Goal: Information Seeking & Learning: Learn about a topic

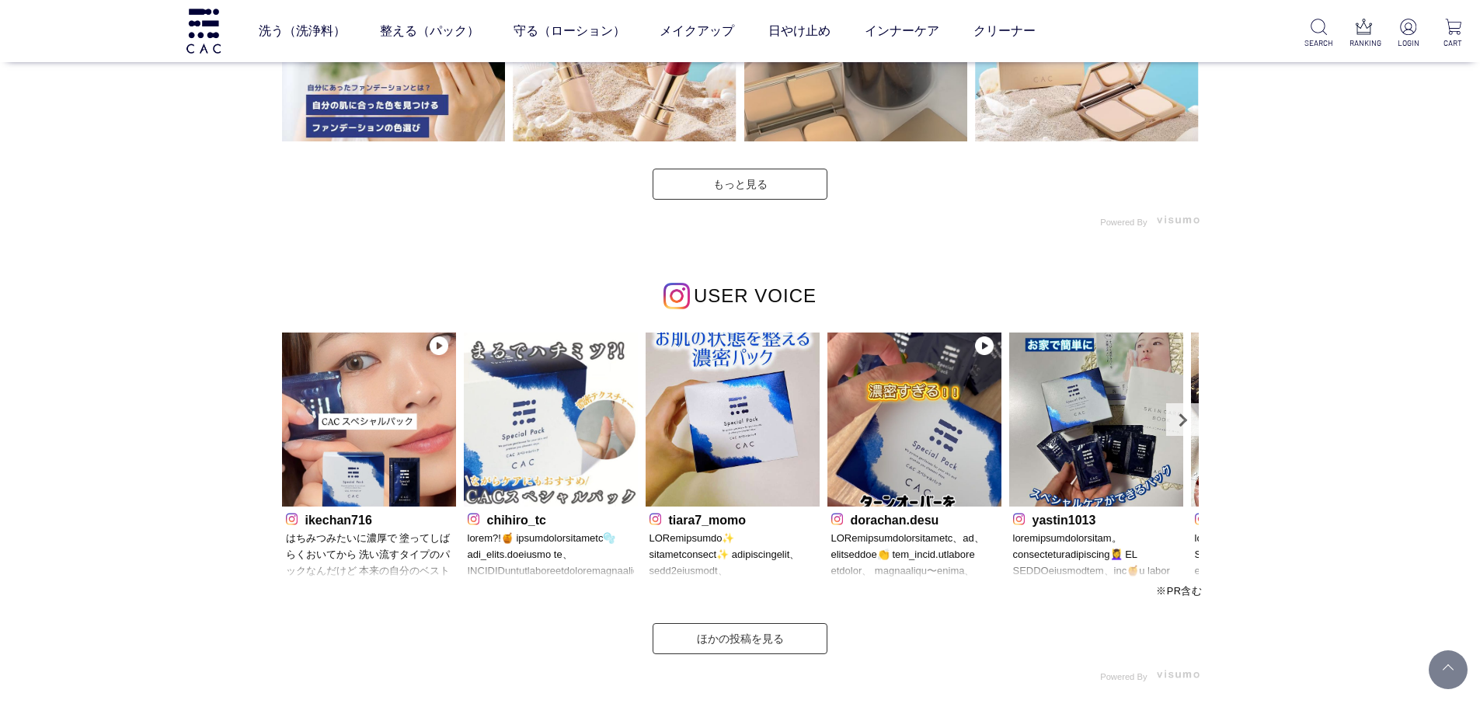
scroll to position [4855, 0]
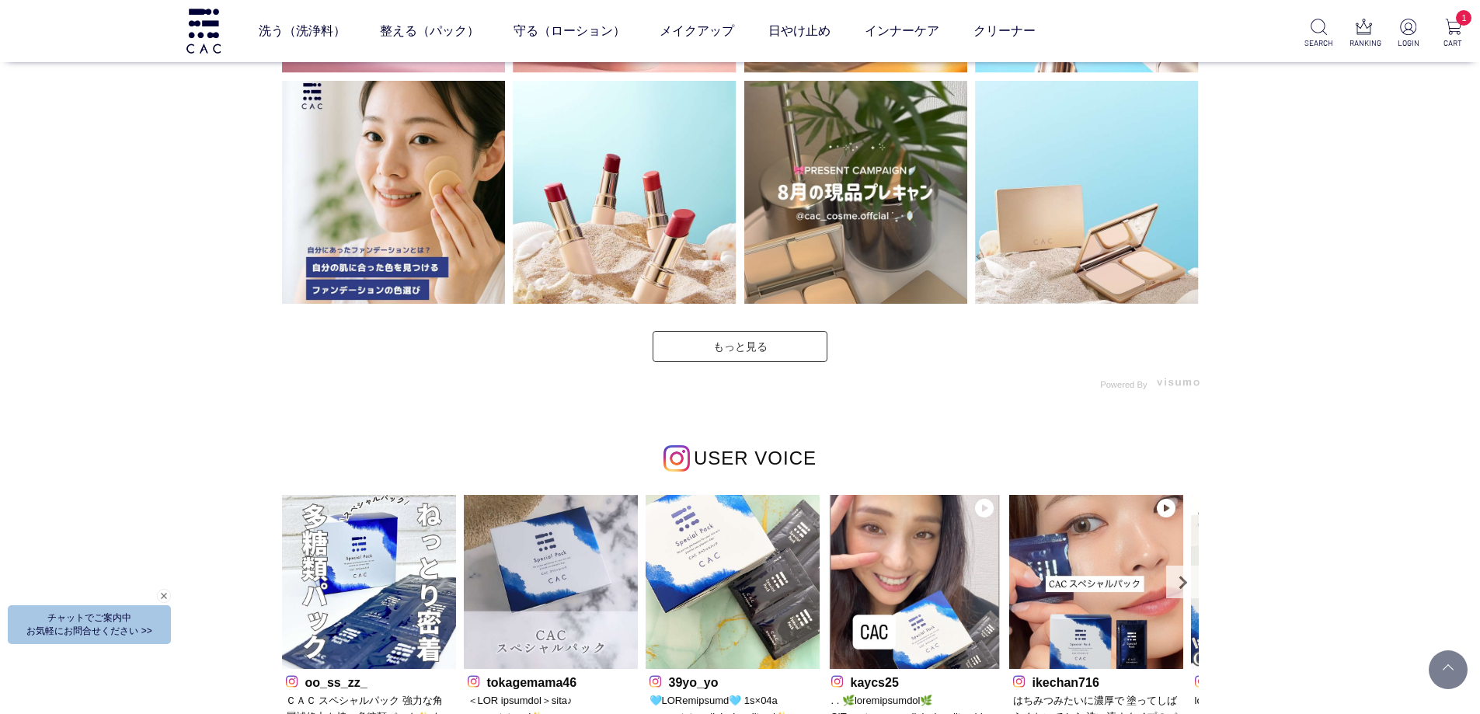
scroll to position [4583, 0]
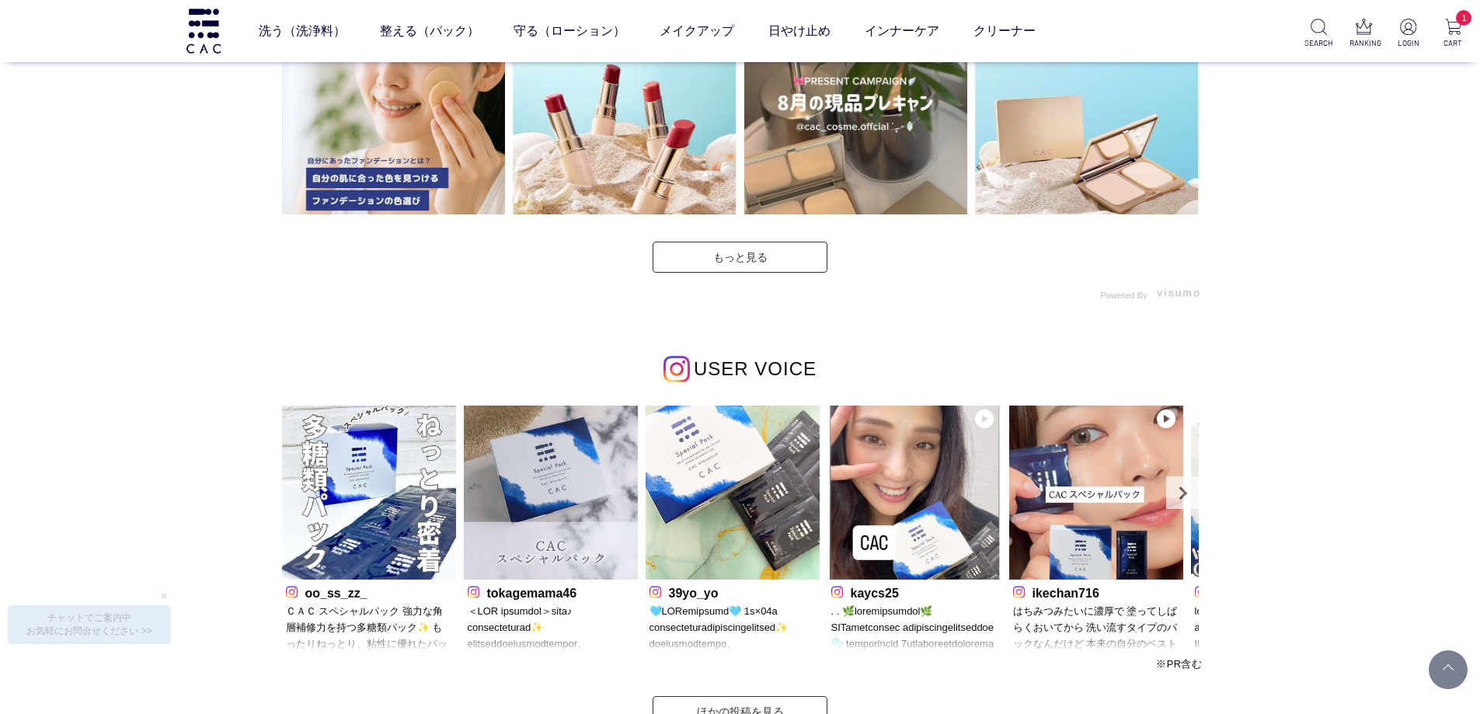
click at [389, 621] on p "ＣＡＣ スペシャルパック 強力な角層補修力を持つ多糖類パック✨️ もったりねっとり、粘性に優れたパックが 傷ついた角層を抱え込み、 保湿保護しながら角層が整っ…" at bounding box center [369, 629] width 166 height 50
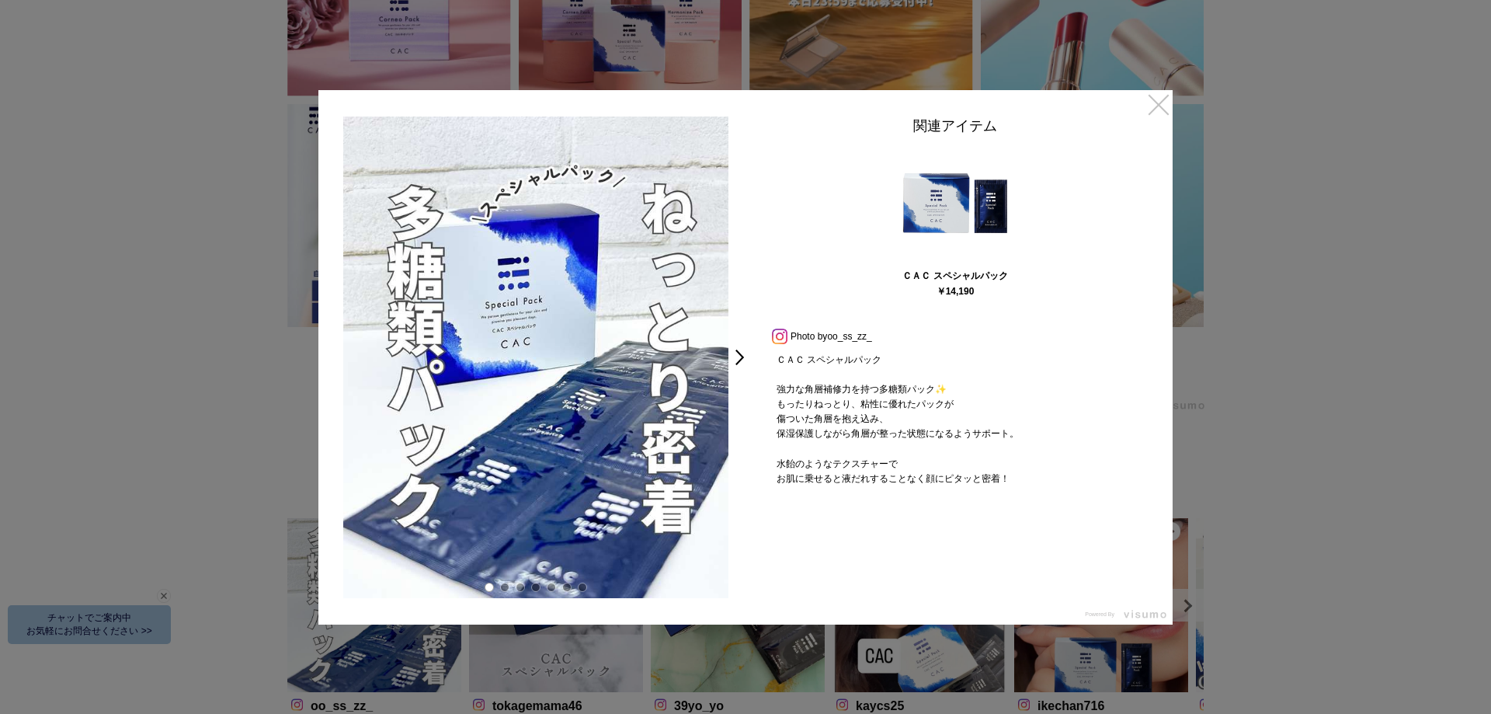
click at [1145, 109] on link "×" at bounding box center [1159, 104] width 28 height 28
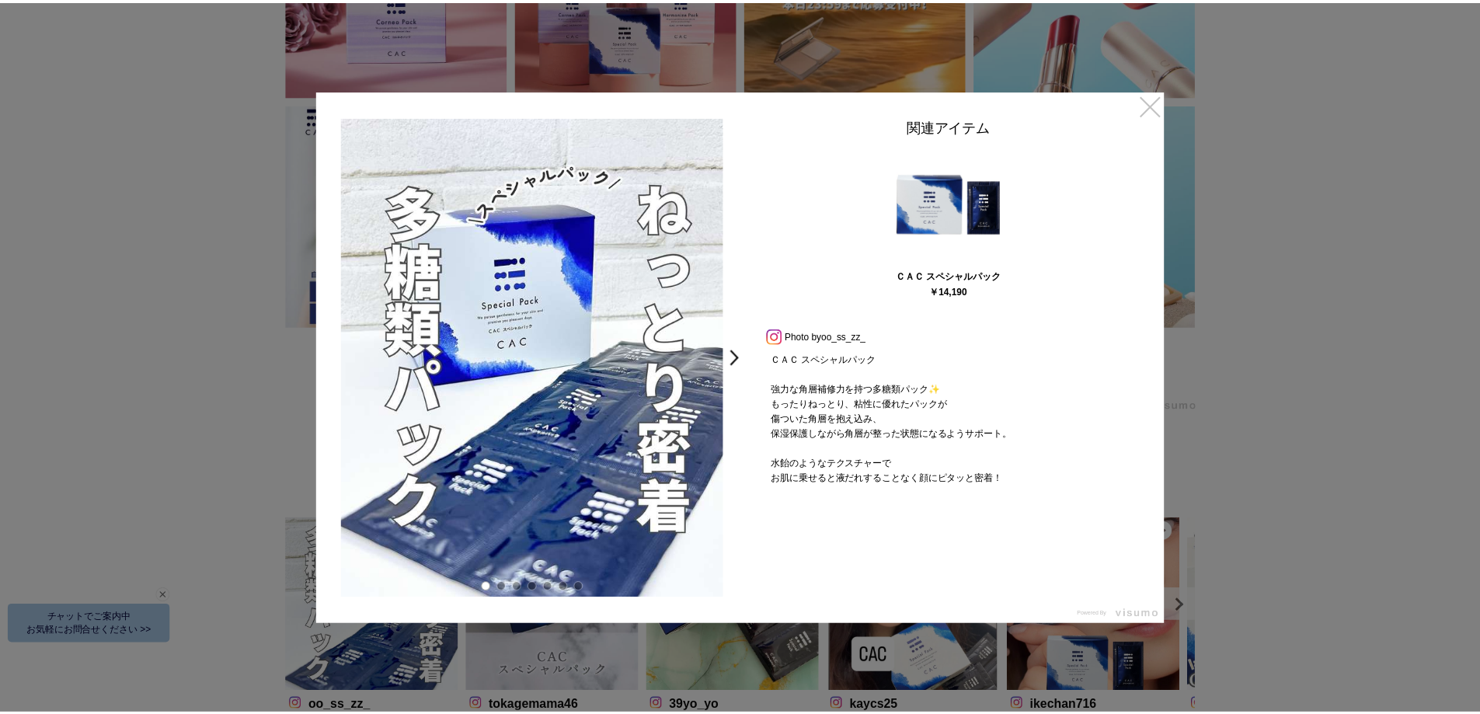
scroll to position [4583, 0]
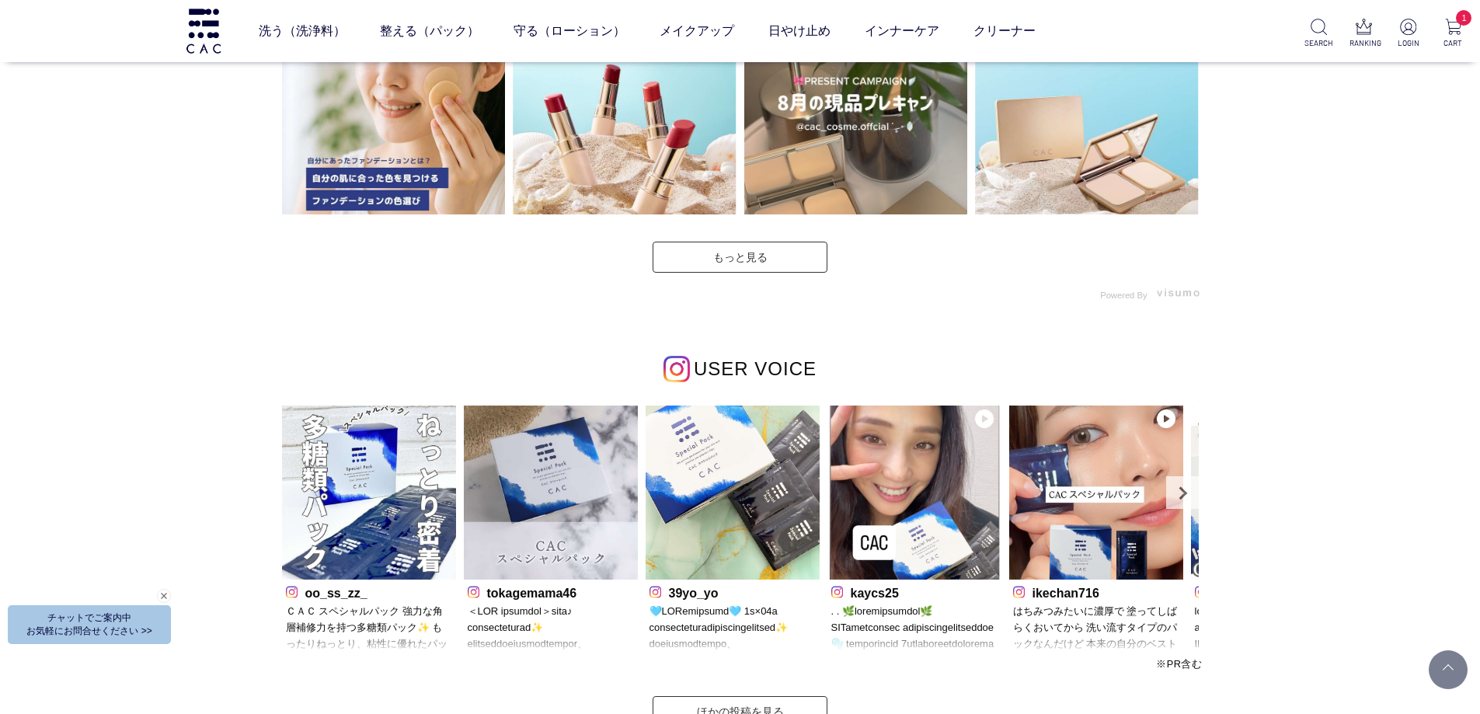
click at [531, 639] on p at bounding box center [551, 629] width 166 height 50
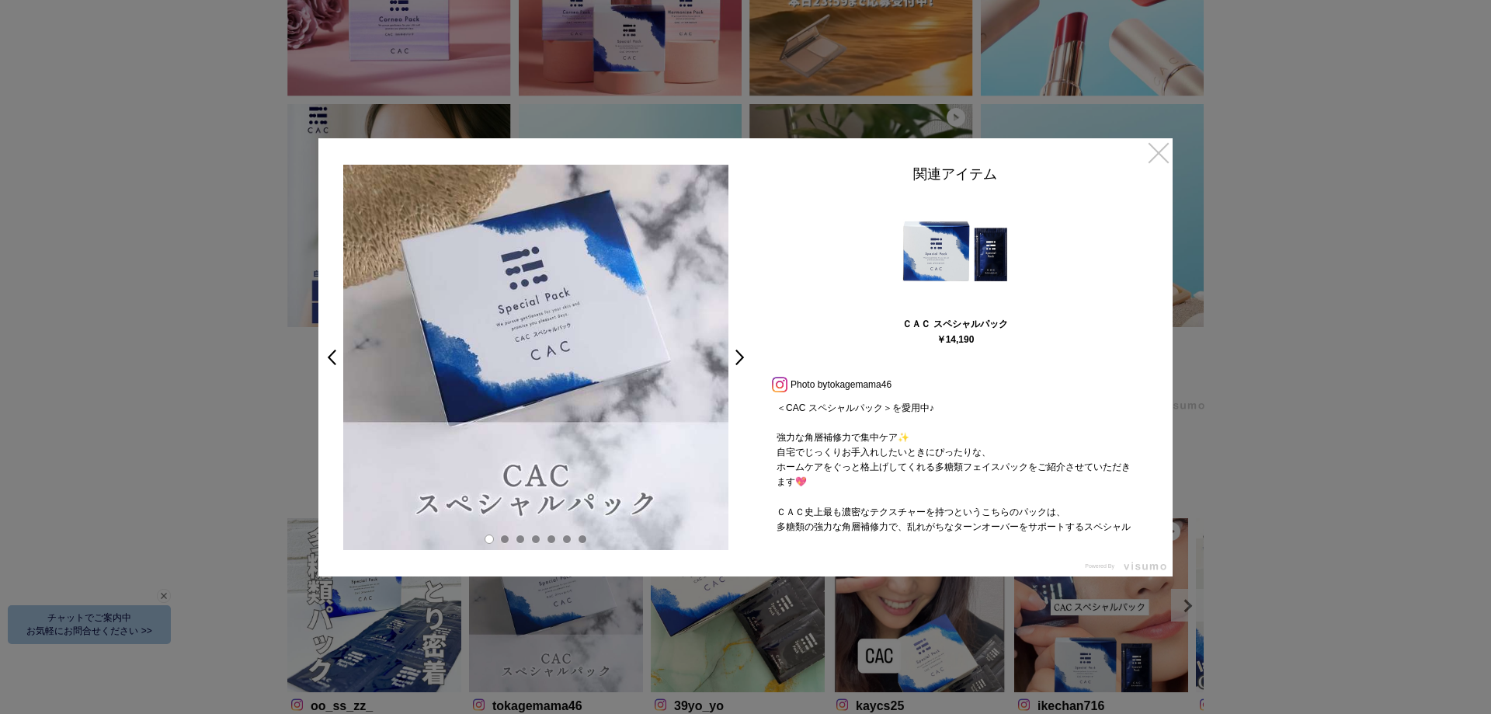
click at [1156, 153] on link "×" at bounding box center [1159, 152] width 28 height 28
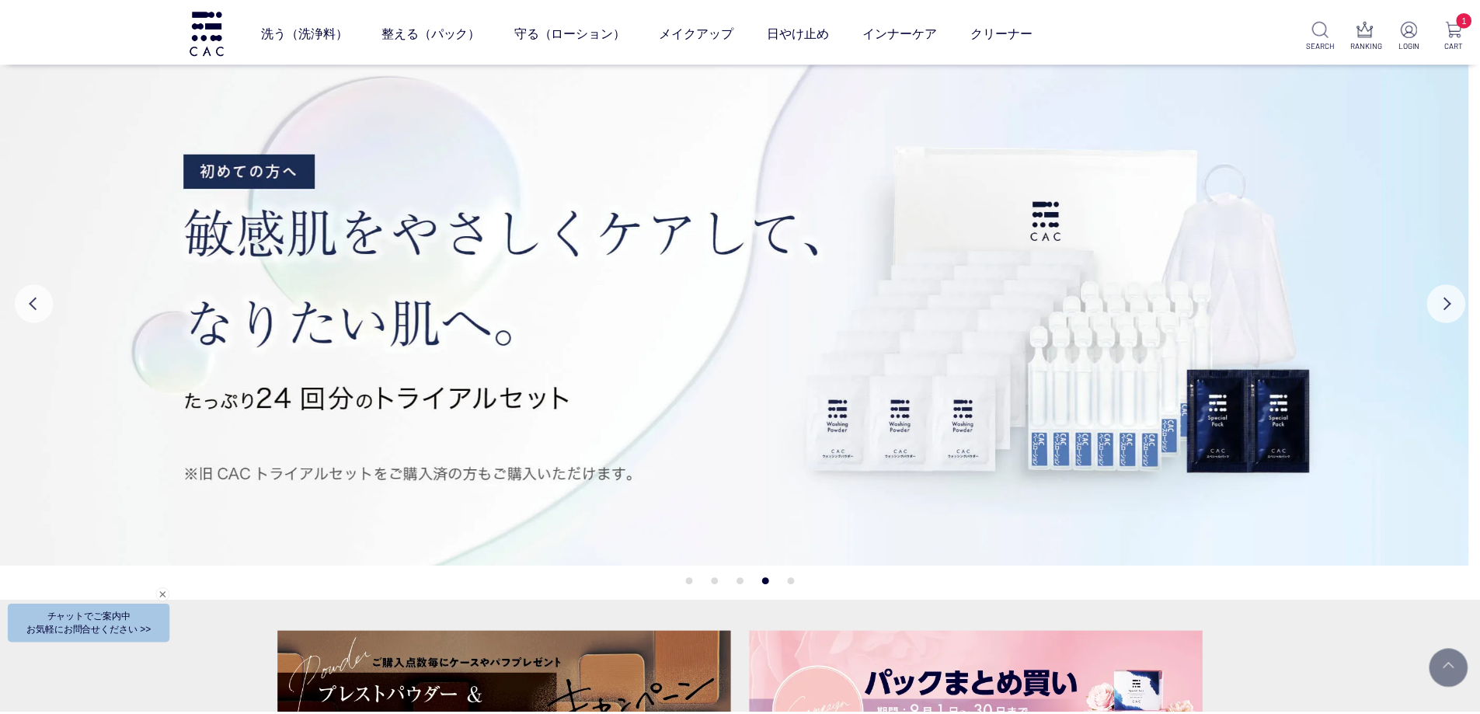
scroll to position [4583, 0]
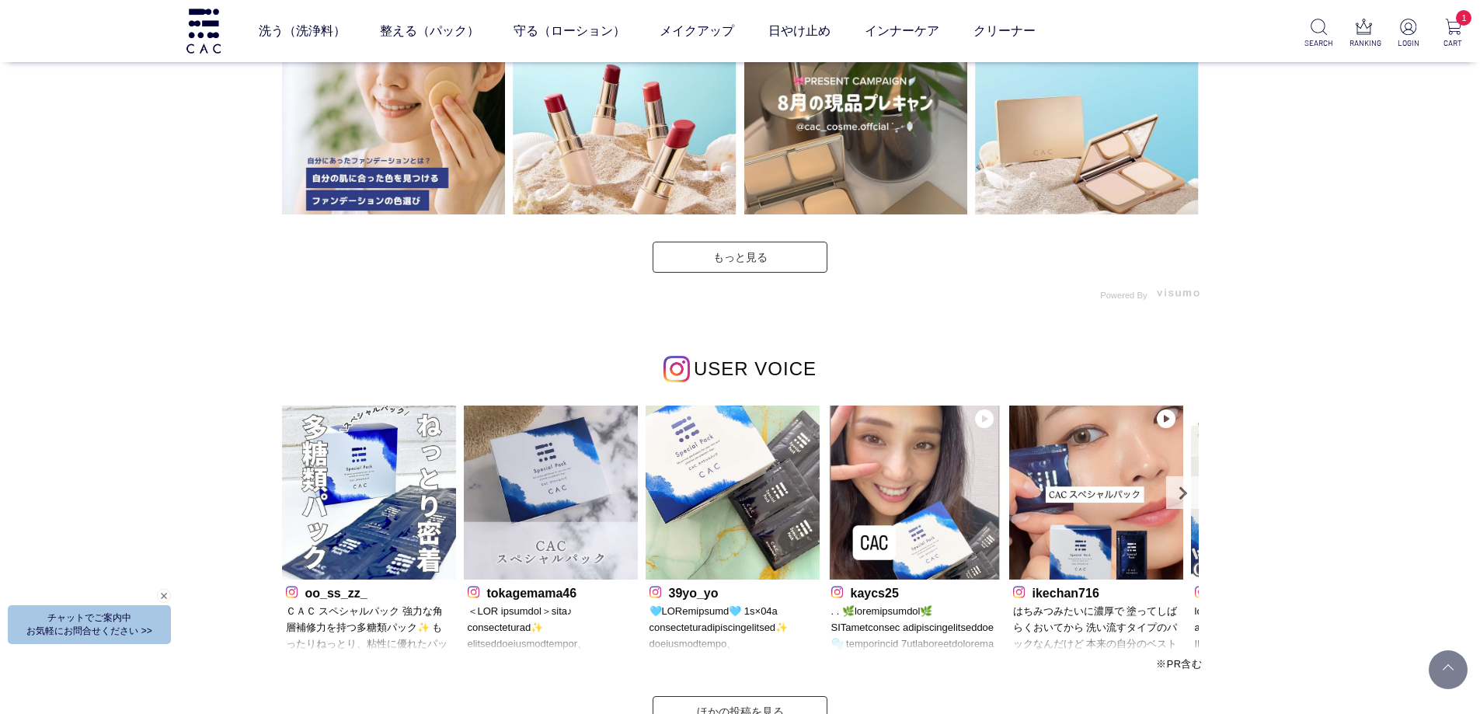
click at [722, 618] on p at bounding box center [732, 629] width 166 height 50
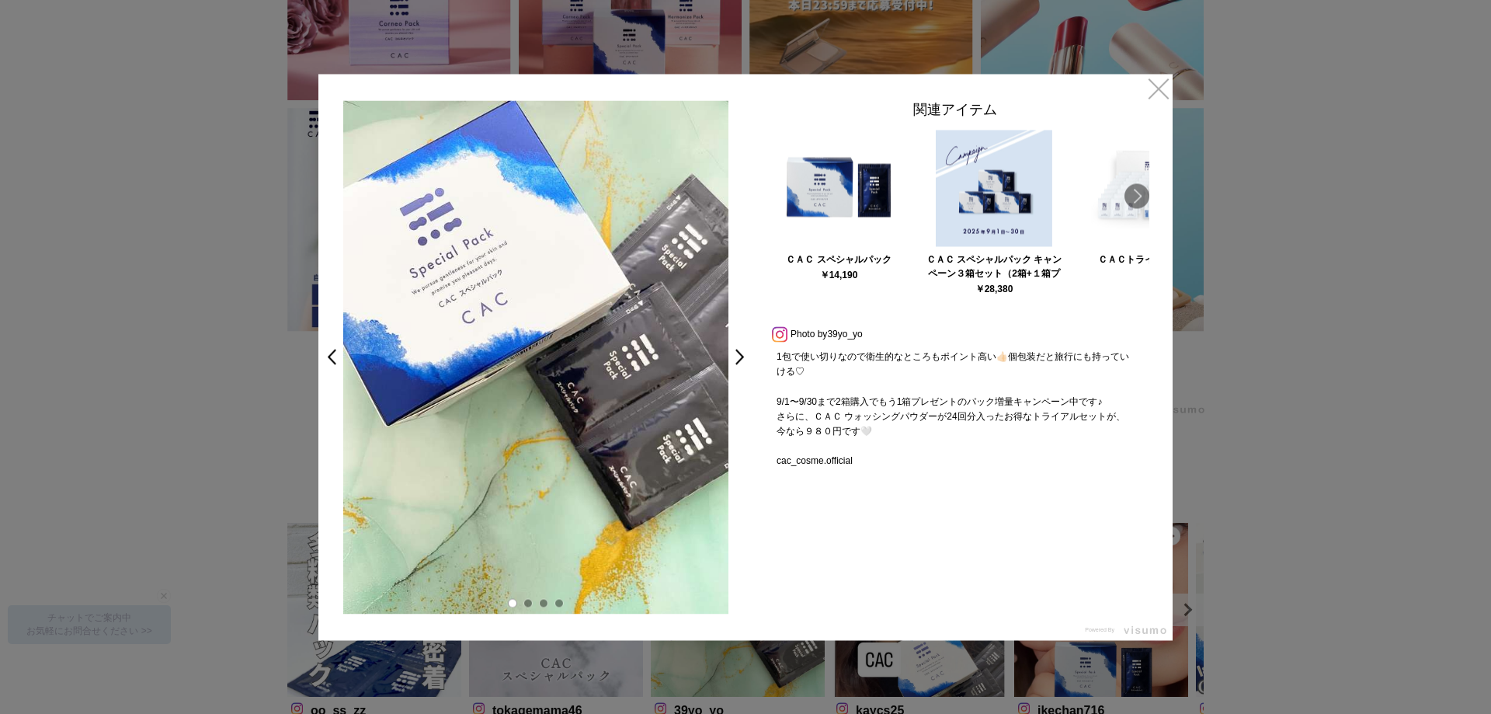
scroll to position [311, 0]
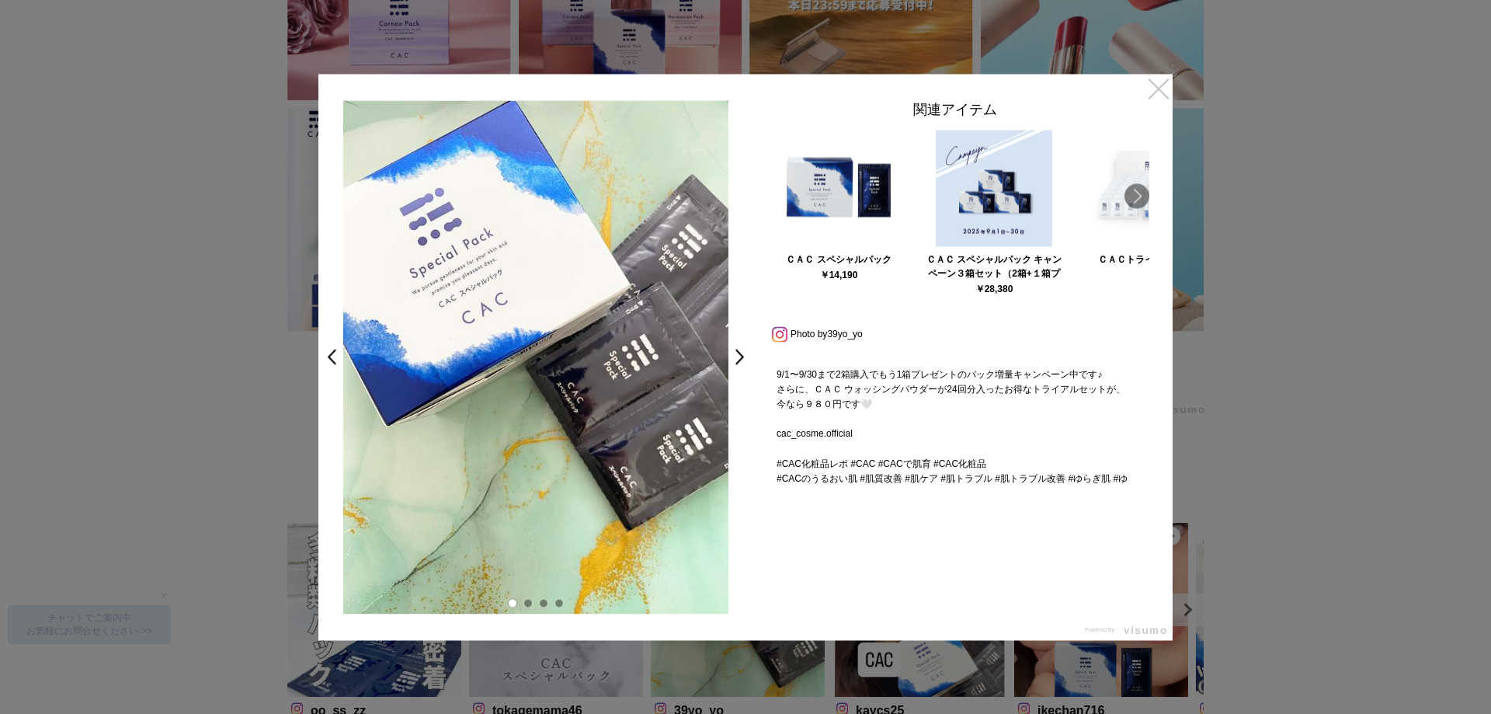
click at [1162, 82] on link "×" at bounding box center [1159, 88] width 28 height 28
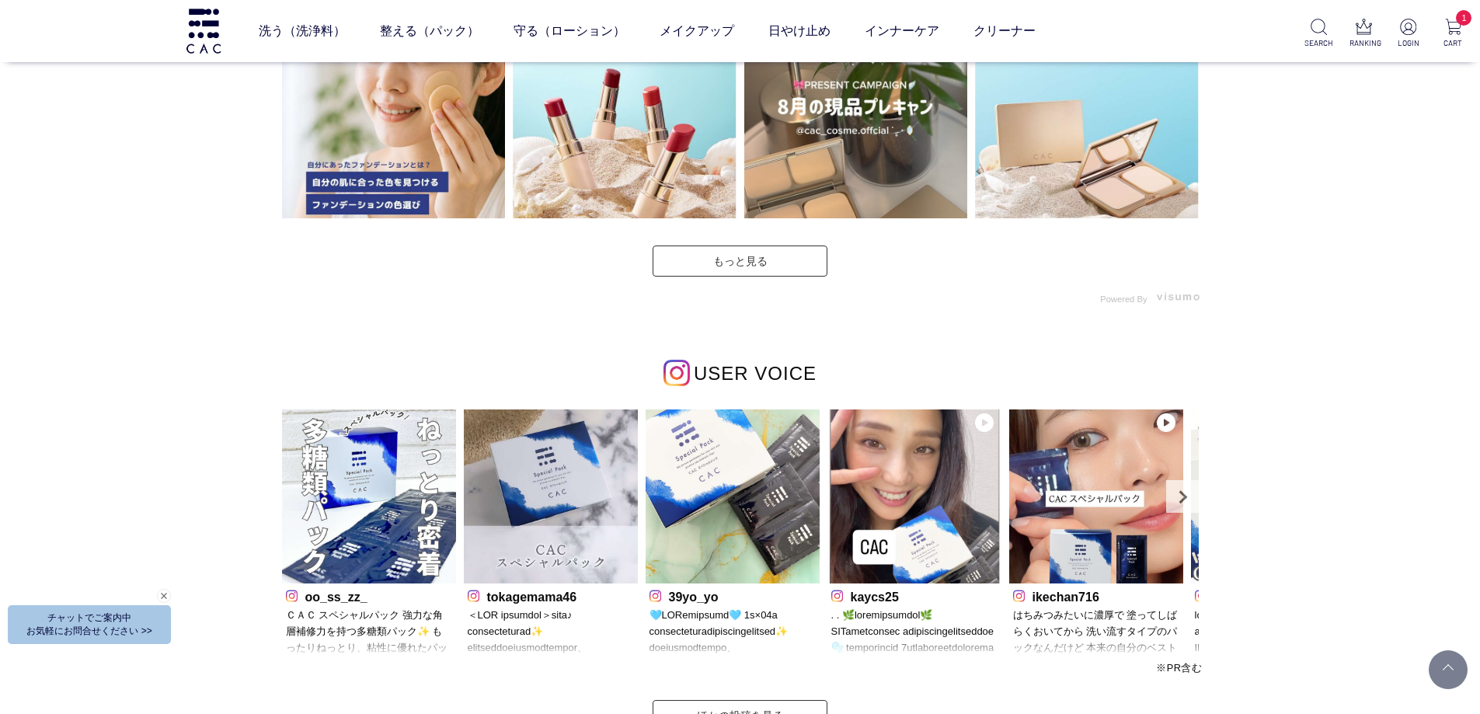
scroll to position [4579, 0]
click at [1291, 485] on div "INSTAGRAM インスタグラム" at bounding box center [740, 192] width 1480 height 1296
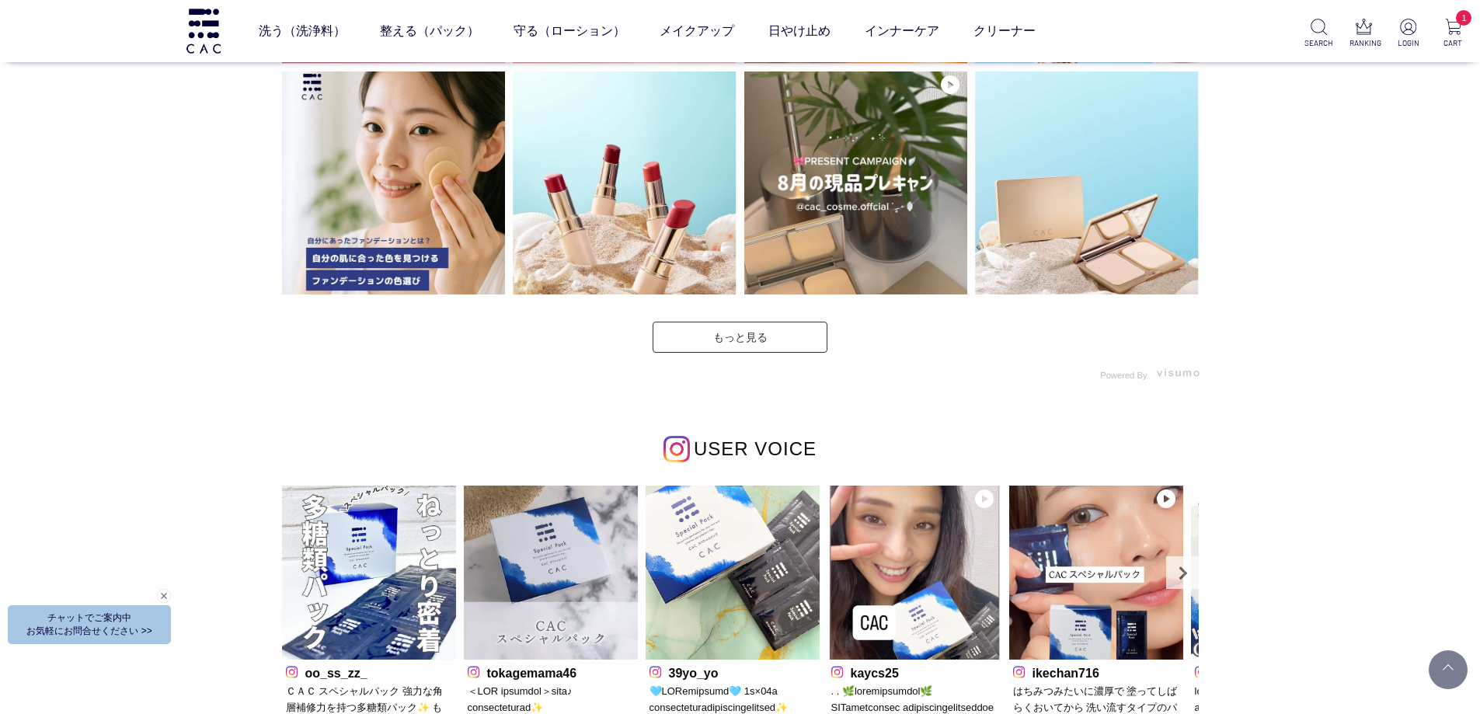
scroll to position [4501, 0]
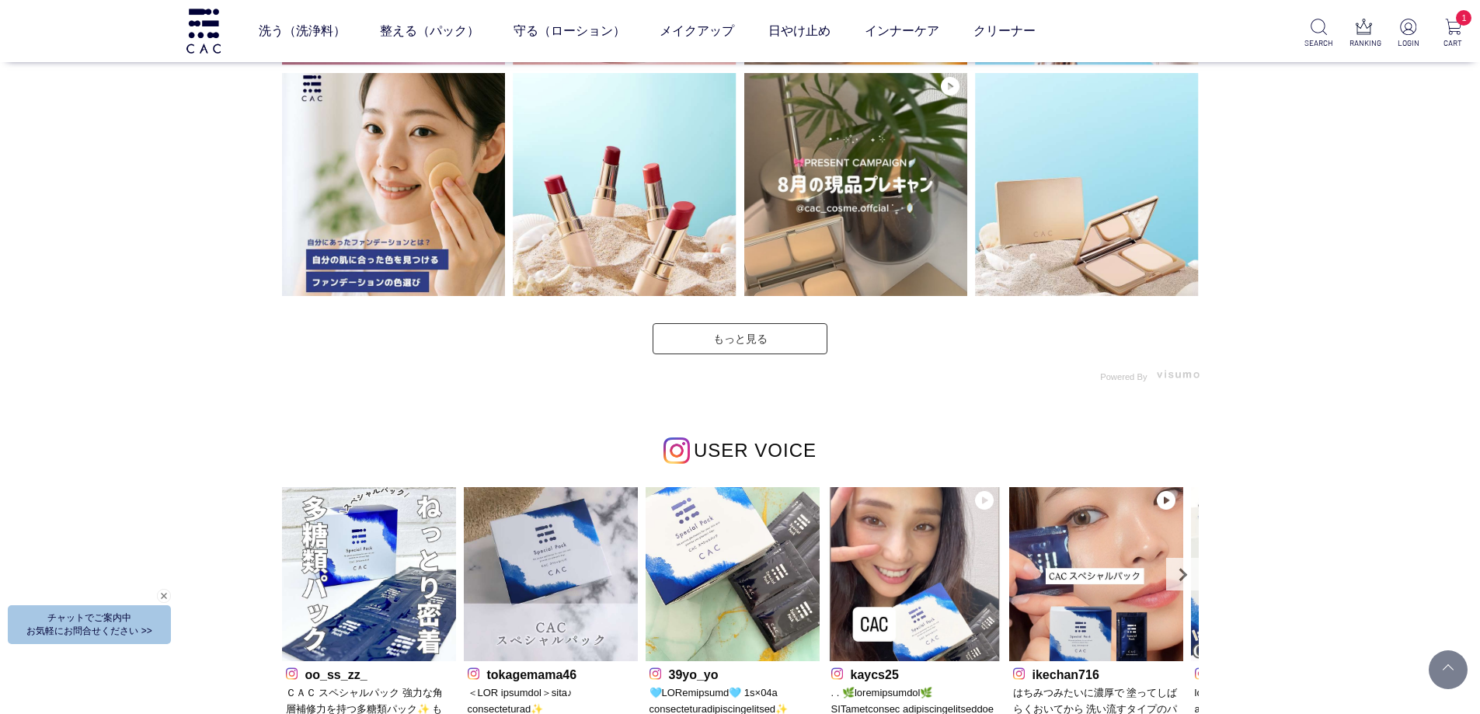
drag, startPoint x: 166, startPoint y: 593, endPoint x: 176, endPoint y: 572, distance: 24.0
click at [166, 595] on div "閉じる" at bounding box center [164, 596] width 14 height 14
click at [193, 495] on div "INSTAGRAM インスタグラム" at bounding box center [740, 270] width 1480 height 1296
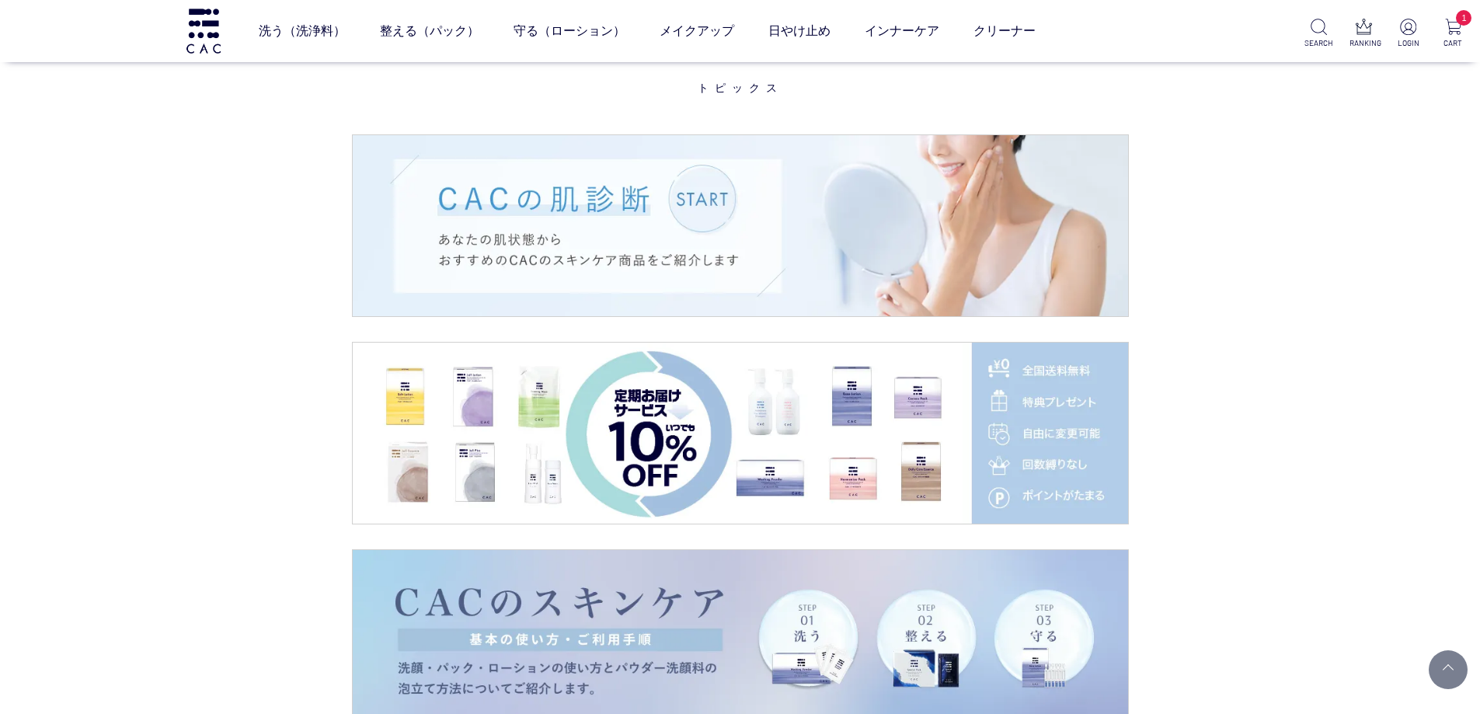
scroll to position [2326, 0]
